Goal: Task Accomplishment & Management: Manage account settings

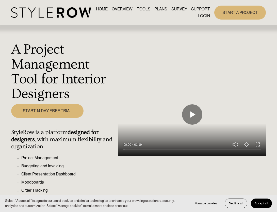
click at [206, 19] on link "LOGIN" at bounding box center [204, 16] width 12 height 7
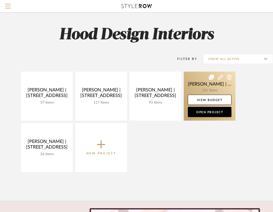
click at [209, 88] on link at bounding box center [210, 96] width 52 height 49
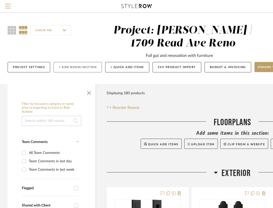
click at [89, 68] on button "+ Add Room/Section" at bounding box center [78, 67] width 48 height 10
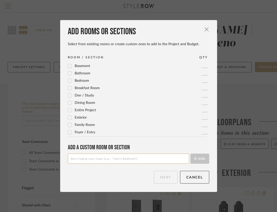
click at [166, 158] on input at bounding box center [128, 158] width 121 height 10
click at [74, 158] on input "Mountian Hosue" at bounding box center [128, 158] width 121 height 10
click at [87, 158] on input "Mountain Hosue" at bounding box center [128, 158] width 121 height 10
type input "Mountain House"
click at [197, 159] on button "Add" at bounding box center [199, 158] width 19 height 10
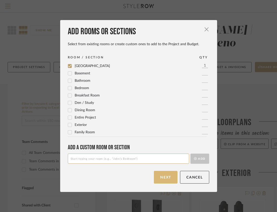
click at [173, 180] on button "Next" at bounding box center [166, 177] width 24 height 13
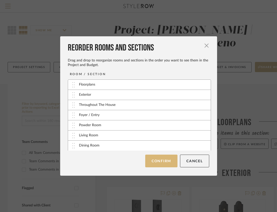
click at [168, 160] on button "Confirm" at bounding box center [161, 160] width 32 height 13
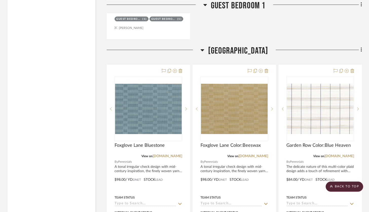
scroll to position [9318, 0]
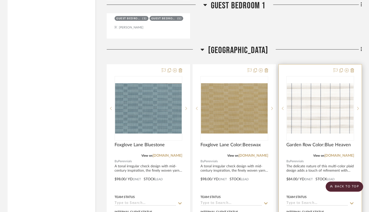
click at [276, 64] on div at bounding box center [320, 175] width 83 height 222
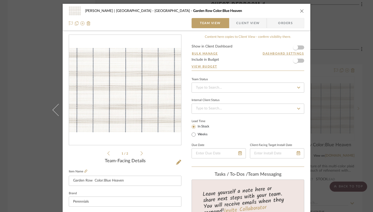
scroll to position [31, 0]
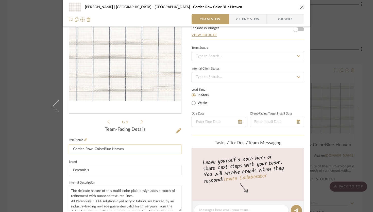
drag, startPoint x: 102, startPoint y: 148, endPoint x: 92, endPoint y: 149, distance: 9.4
click at [92, 149] on input "Garden Row Color:Blue Heaven" at bounding box center [125, 149] width 113 height 10
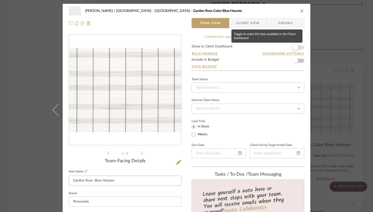
type input "Garden Row: Blue Heaven"
click at [276, 50] on span "button" at bounding box center [295, 47] width 11 height 11
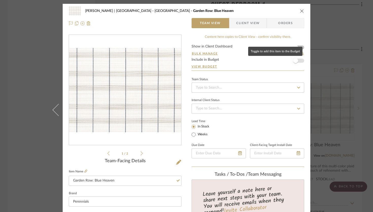
click at [276, 57] on span "button" at bounding box center [295, 60] width 11 height 11
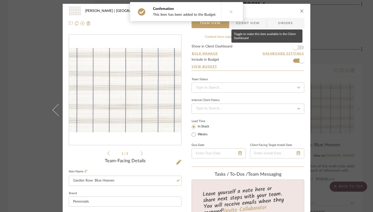
click at [276, 53] on span "button" at bounding box center [295, 47] width 11 height 11
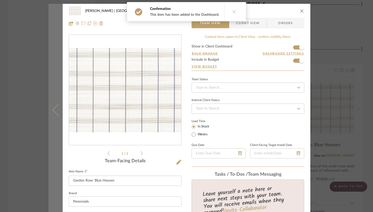
click at [56, 106] on icon at bounding box center [59, 109] width 12 height 12
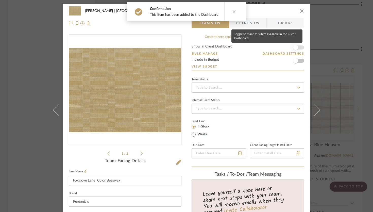
click at [276, 48] on span "button" at bounding box center [295, 47] width 11 height 11
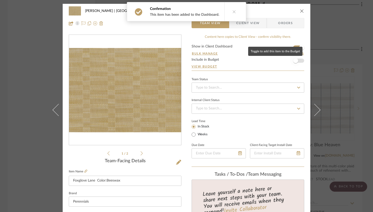
click at [276, 59] on span "button" at bounding box center [295, 60] width 11 height 11
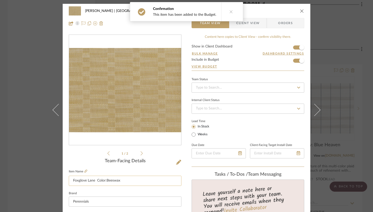
drag, startPoint x: 105, startPoint y: 180, endPoint x: 97, endPoint y: 180, distance: 7.6
click at [97, 180] on input "Foxglove Lane Color:Beeswax" at bounding box center [125, 181] width 113 height 10
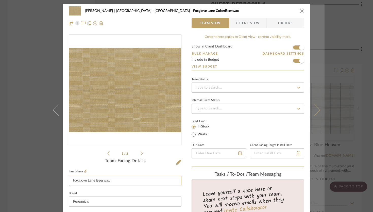
type input "Foxglove Lane Beeswax"
click at [276, 111] on icon at bounding box center [314, 109] width 12 height 12
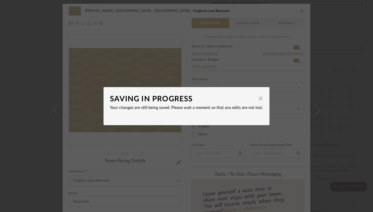
click at [276, 99] on div "SAVING IN PROGRESS × Your changes are still being saved. Please wait a moment s…" at bounding box center [186, 106] width 373 height 212
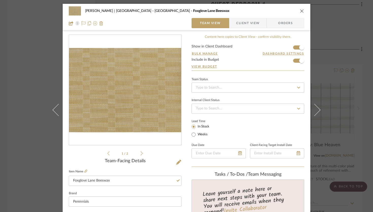
scroll to position [4, 0]
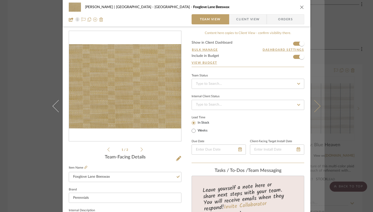
click at [276, 106] on button at bounding box center [317, 106] width 14 height 212
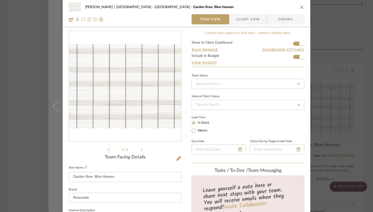
click at [57, 102] on icon at bounding box center [59, 106] width 12 height 12
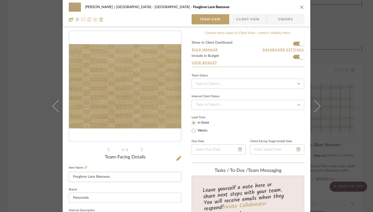
click at [92, 175] on input "Foxglove Lane Beeswax" at bounding box center [125, 177] width 113 height 10
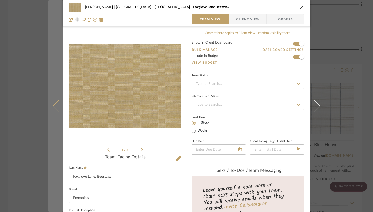
type input "Foxglove Lane: Beeswax"
click at [57, 107] on icon at bounding box center [59, 106] width 12 height 12
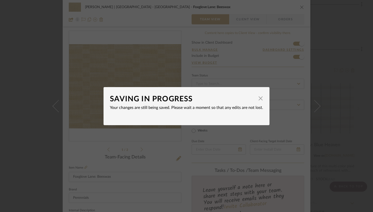
click at [132, 68] on div "SAVING IN PROGRESS × Your changes are still being saved. Please wait a moment s…" at bounding box center [186, 106] width 373 height 212
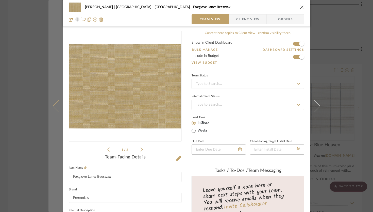
click at [56, 107] on icon at bounding box center [59, 106] width 12 height 12
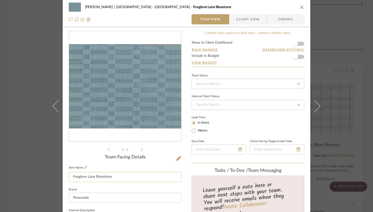
click at [94, 177] on input "Foxglove Lane Bluestone" at bounding box center [125, 177] width 113 height 10
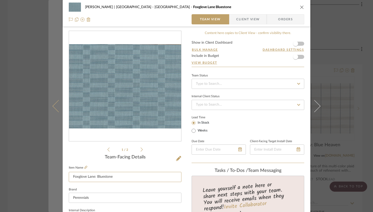
type input "Foxglove Lane: Bluestone"
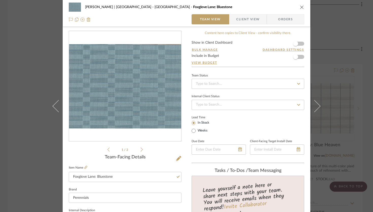
drag, startPoint x: 52, startPoint y: 101, endPoint x: 218, endPoint y: 89, distance: 166.6
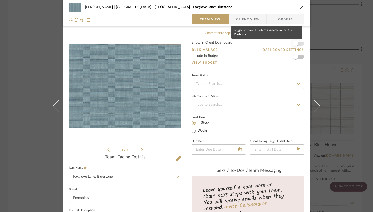
click at [276, 43] on span "button" at bounding box center [295, 43] width 5 height 5
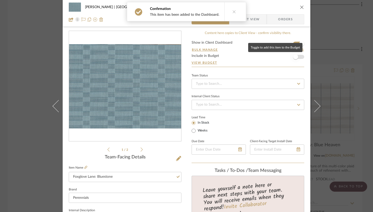
click at [276, 54] on span "button" at bounding box center [295, 56] width 11 height 11
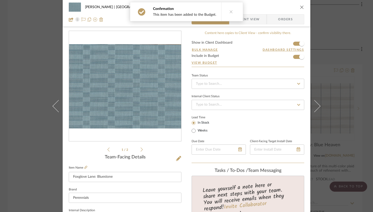
click at [276, 27] on div "Tasia Malakasis | 1709 Read Ave Reno Mountain House Foxglove Lane: Bluestone Te…" at bounding box center [186, 106] width 373 height 212
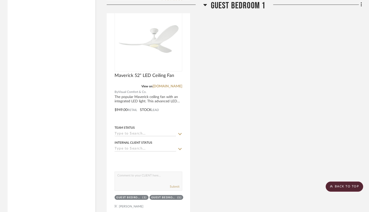
scroll to position [9121, 0]
